Goal: Information Seeking & Learning: Find specific fact

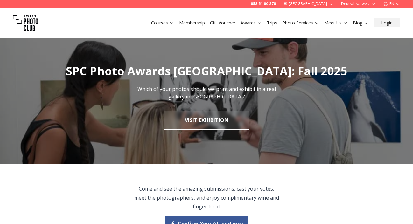
click at [398, 3] on icon "button" at bounding box center [397, 4] width 5 height 5
click at [394, 23] on link "de" at bounding box center [391, 22] width 13 height 8
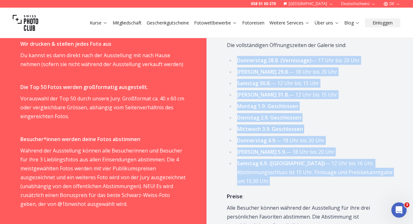
drag, startPoint x: 235, startPoint y: 60, endPoint x: 310, endPoint y: 192, distance: 151.9
click at [310, 192] on span "Wichtige Daten: Vernissage: 28. August, 17-20 Uhr [GEOGRAPHIC_DATA]: 6. Septemb…" at bounding box center [310, 222] width 166 height 433
copy span "Donnerstag 28.8. (Vernissage) — 17 Uhr bis 20 Uhr [PERSON_NAME] 29.8. — 18 Uhr …"
click at [396, 5] on icon "button" at bounding box center [397, 4] width 5 height 5
click at [393, 30] on link "en" at bounding box center [391, 29] width 13 height 8
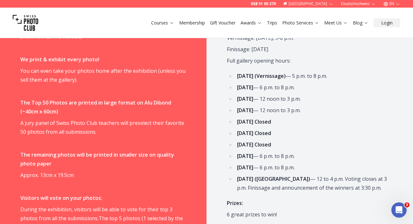
scroll to position [325, 0]
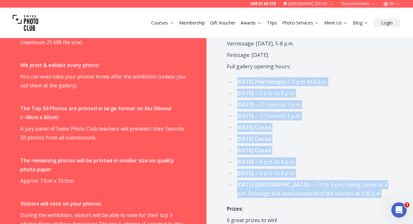
drag, startPoint x: 235, startPoint y: 80, endPoint x: 295, endPoint y: 207, distance: 139.7
click at [295, 198] on ul "[DATE] (Vernissage) — 5 p.m. to 8 p.m. [DATE] — 6 p.m. to 8 p.m. [DATE] — 12 no…" at bounding box center [310, 137] width 166 height 121
copy ul "[DATE] (Vernissage) — 5 p.m. to 8 p.m. [DATE] — 6 p.m. to 8 p.m. [DATE] — 12 no…"
